Goal: Check status: Check status

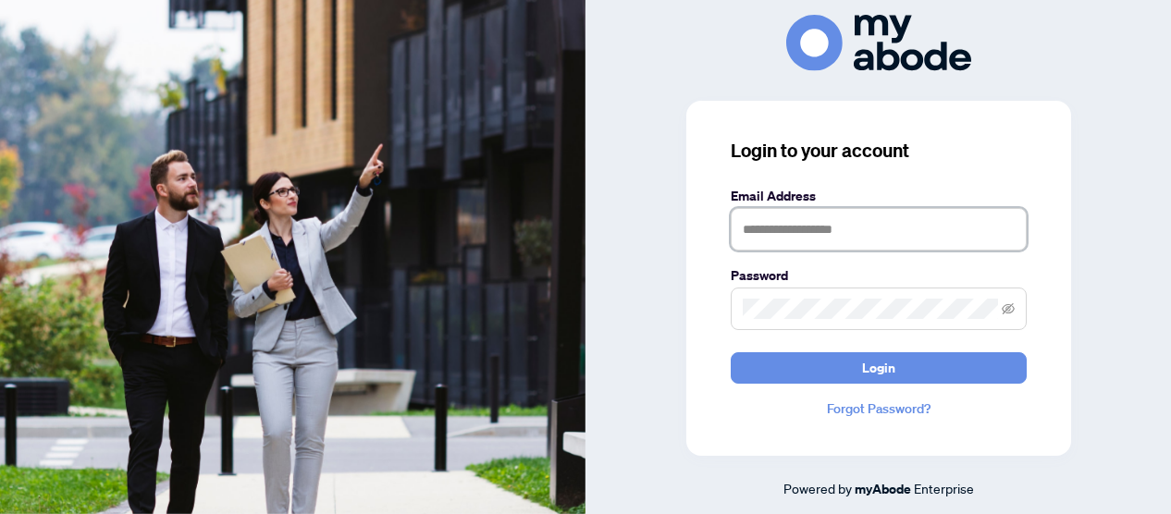
click at [758, 228] on input "text" at bounding box center [878, 229] width 296 height 43
type input "**********"
click at [730, 352] on button "Login" at bounding box center [878, 367] width 296 height 31
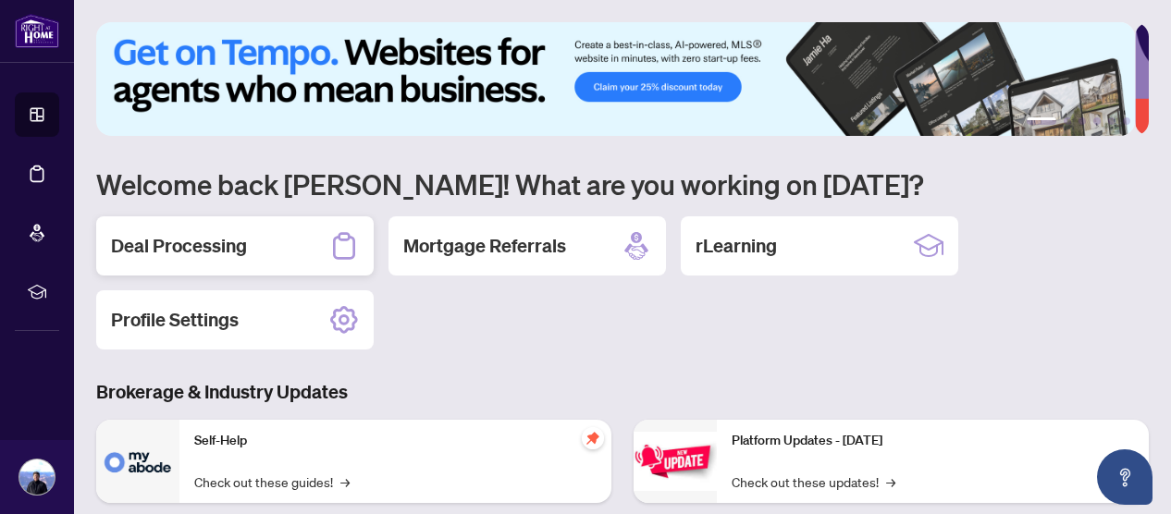
click at [161, 244] on h2 "Deal Processing" at bounding box center [179, 246] width 136 height 26
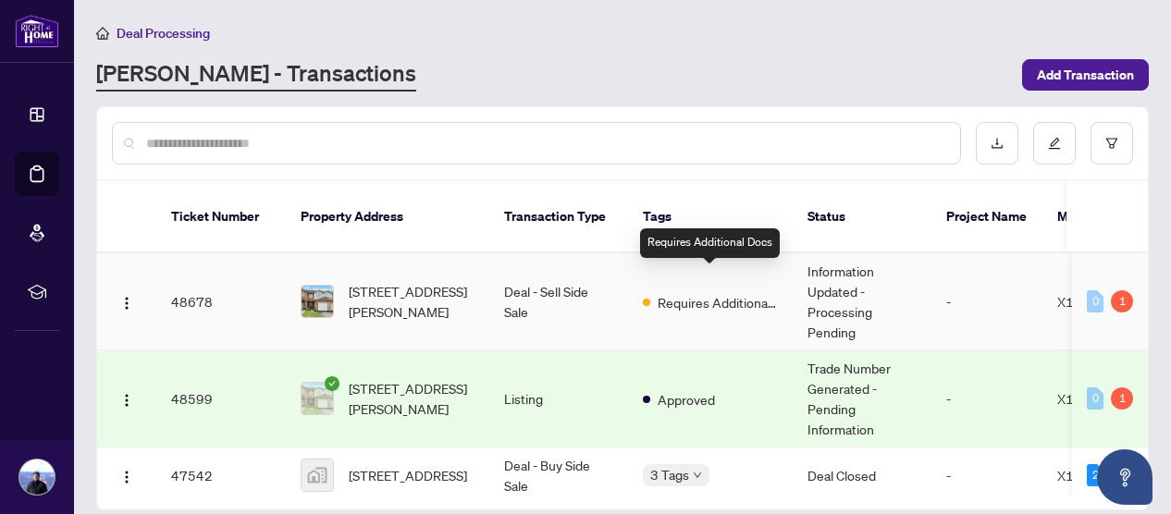
click at [691, 292] on span "Requires Additional Docs" at bounding box center [717, 302] width 120 height 20
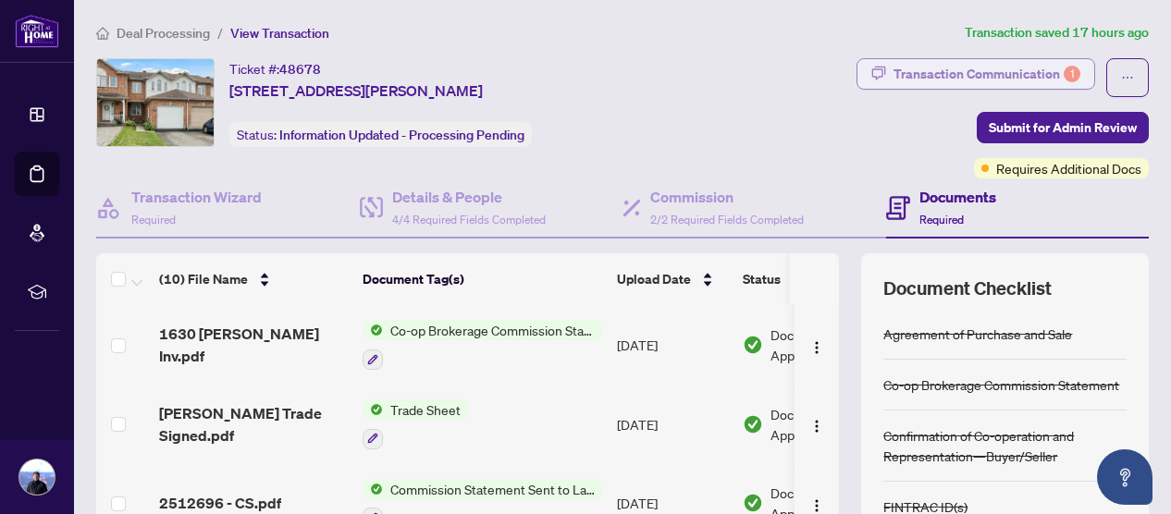
click at [944, 70] on div "Transaction Communication 1" at bounding box center [986, 74] width 187 height 30
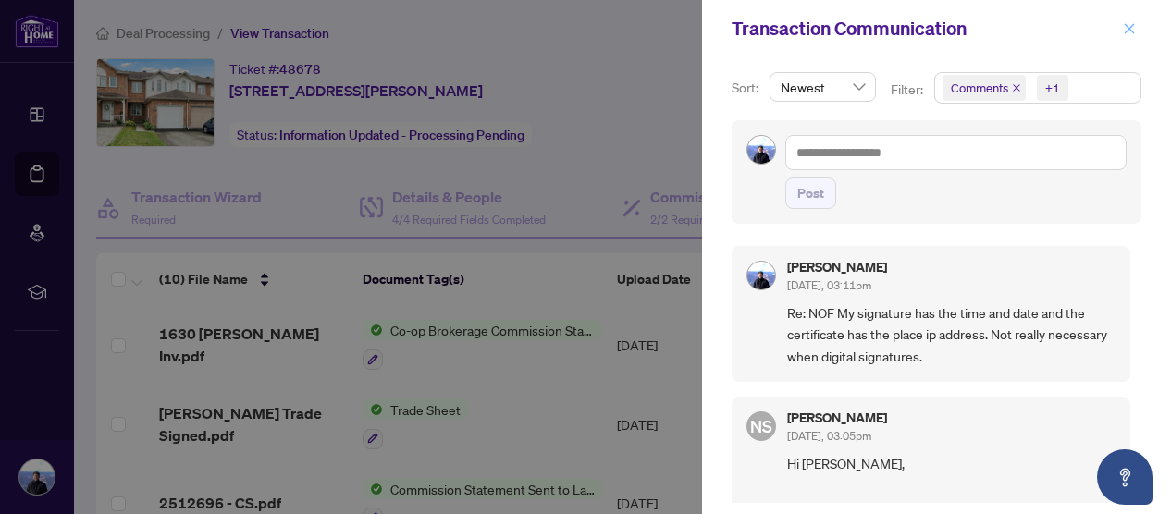
click at [1128, 25] on icon "close" at bounding box center [1128, 28] width 13 height 13
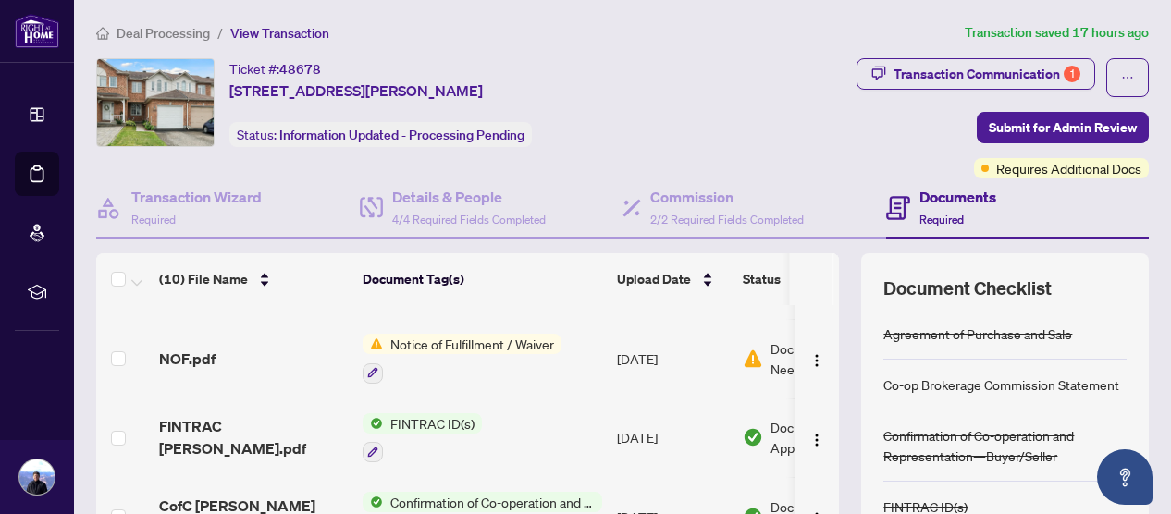
scroll to position [277, 0]
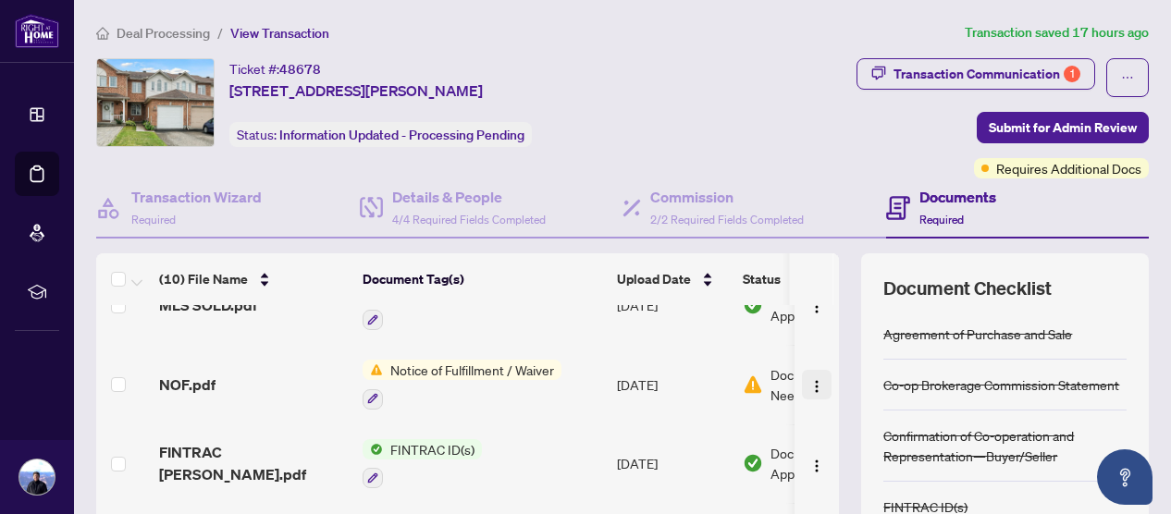
click at [809, 379] on img "button" at bounding box center [816, 386] width 15 height 15
